Goal: Task Accomplishment & Management: Manage account settings

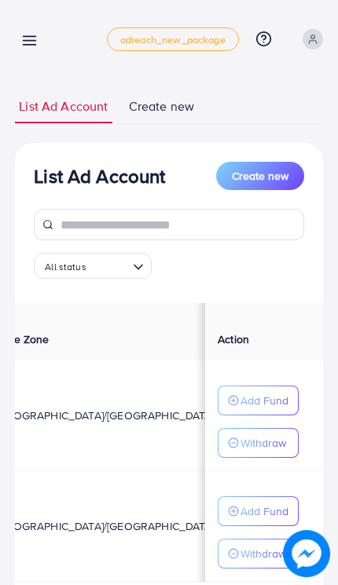
scroll to position [0, 439]
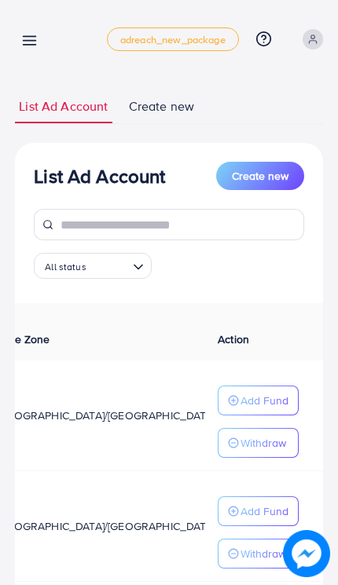
click at [268, 446] on p "Withdraw" at bounding box center [263, 442] width 46 height 19
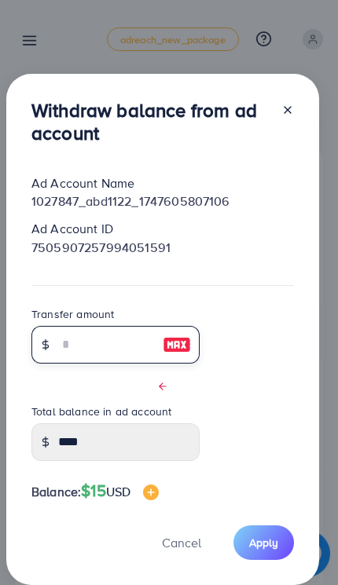
click at [142, 352] on input "text" at bounding box center [106, 345] width 97 height 38
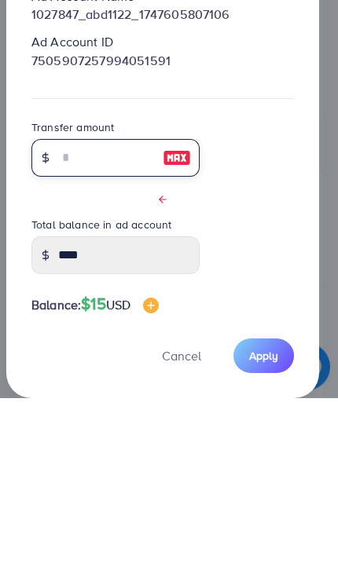
type input "*"
type input "****"
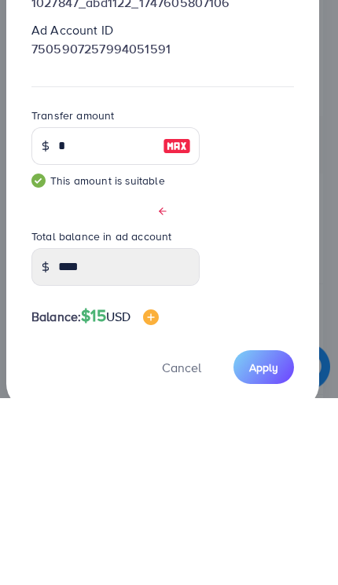
scroll to position [64, 0]
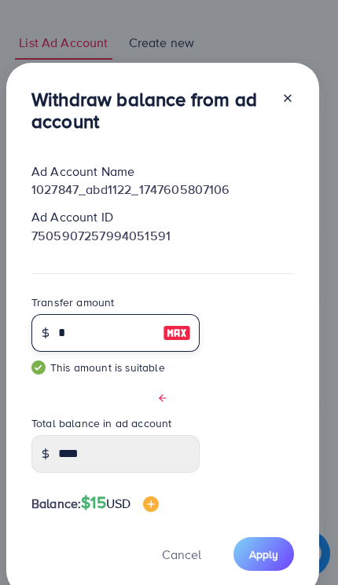
type input "*"
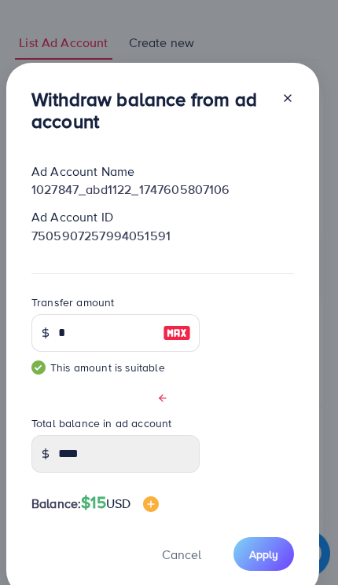
click at [257, 539] on button "Apply" at bounding box center [263, 554] width 60 height 34
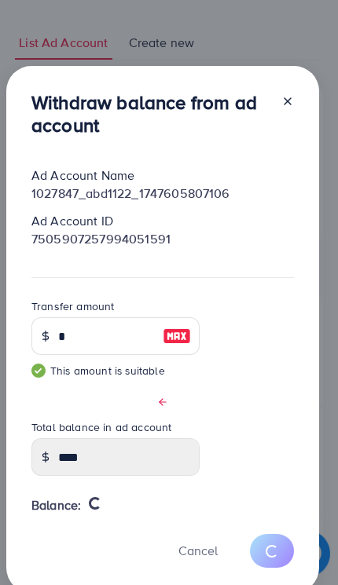
type input "****"
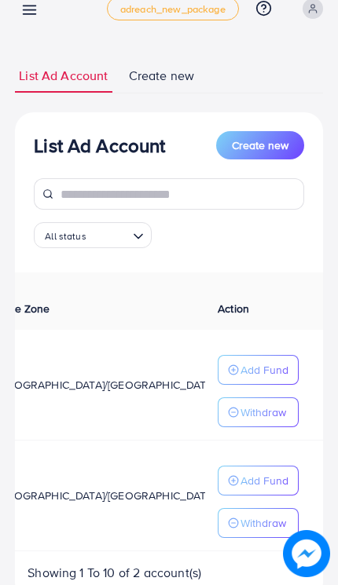
scroll to position [0, 0]
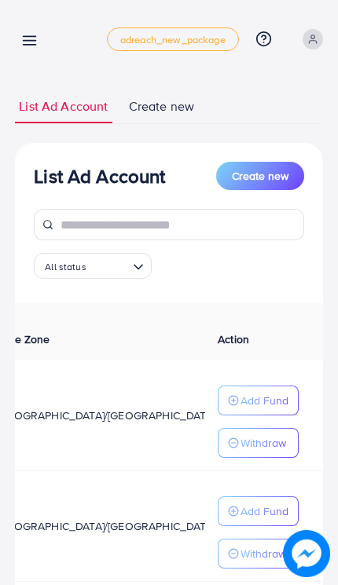
click at [27, 44] on icon at bounding box center [29, 40] width 16 height 16
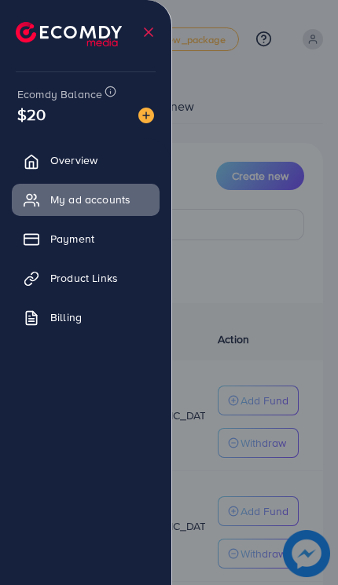
click at [269, 248] on div at bounding box center [169, 351] width 338 height 702
